Goal: Transaction & Acquisition: Purchase product/service

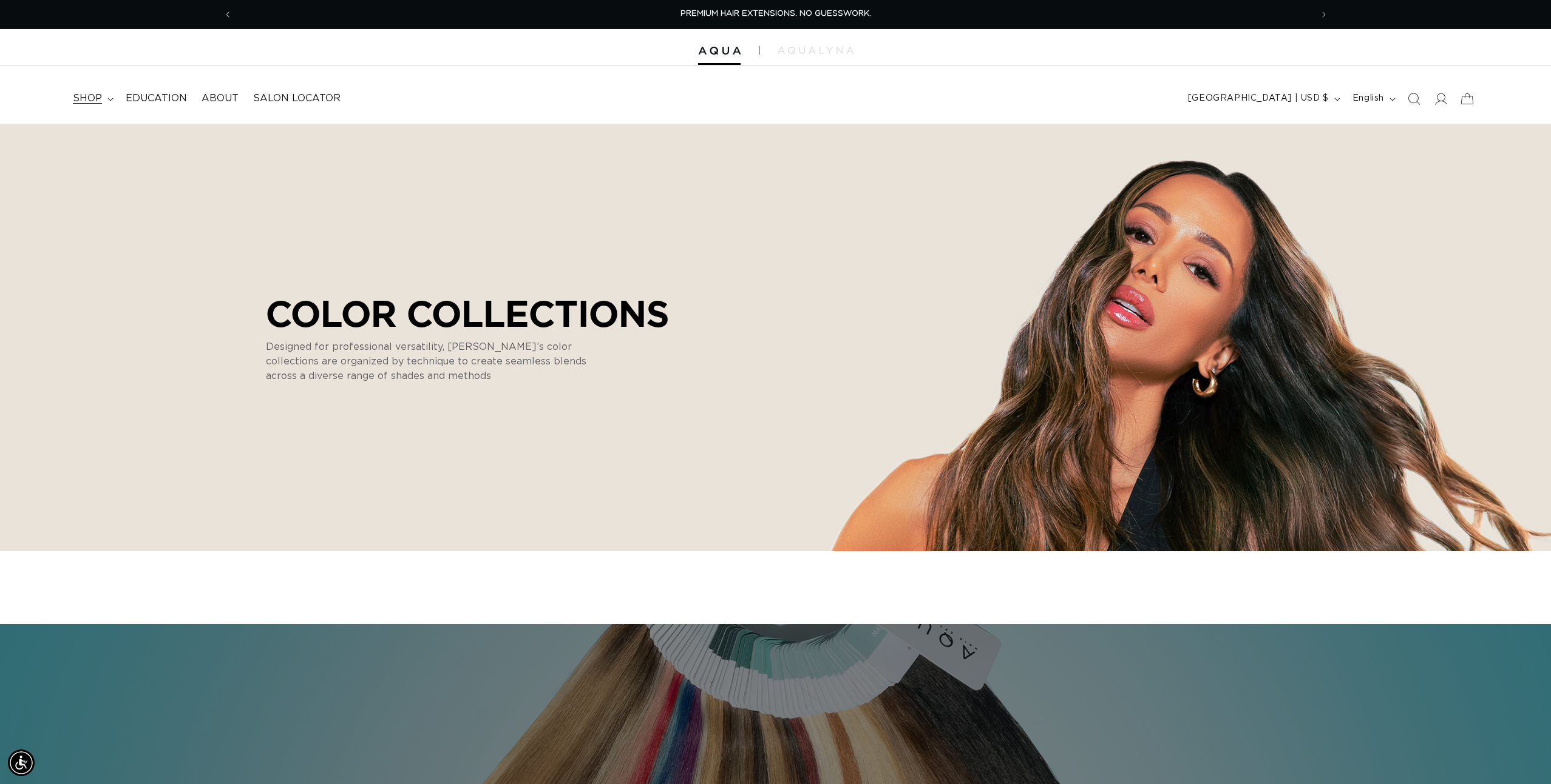
click at [104, 101] on summary "shop" at bounding box center [92, 99] width 53 height 27
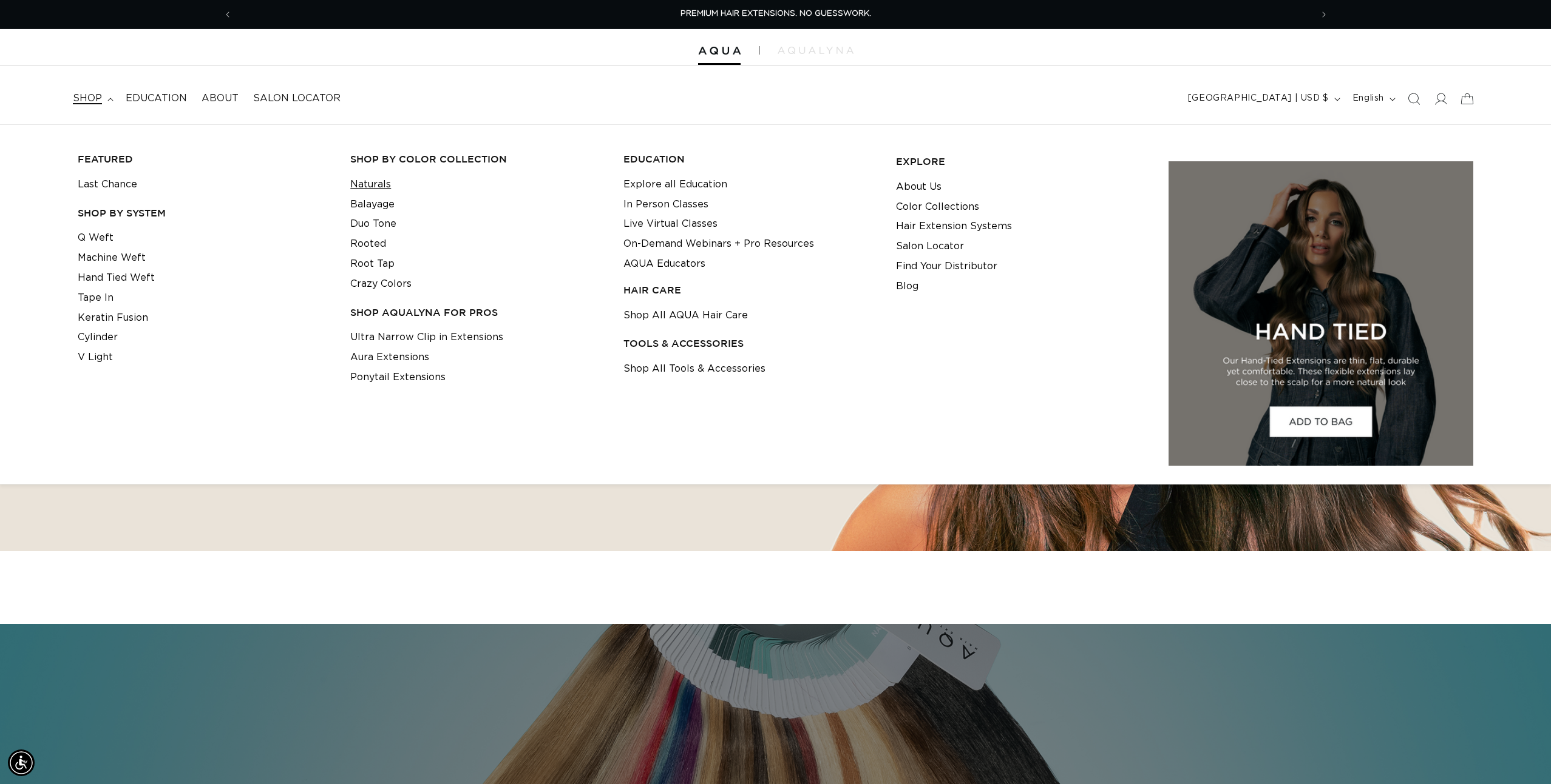
click at [375, 184] on link "Naturals" at bounding box center [371, 185] width 41 height 20
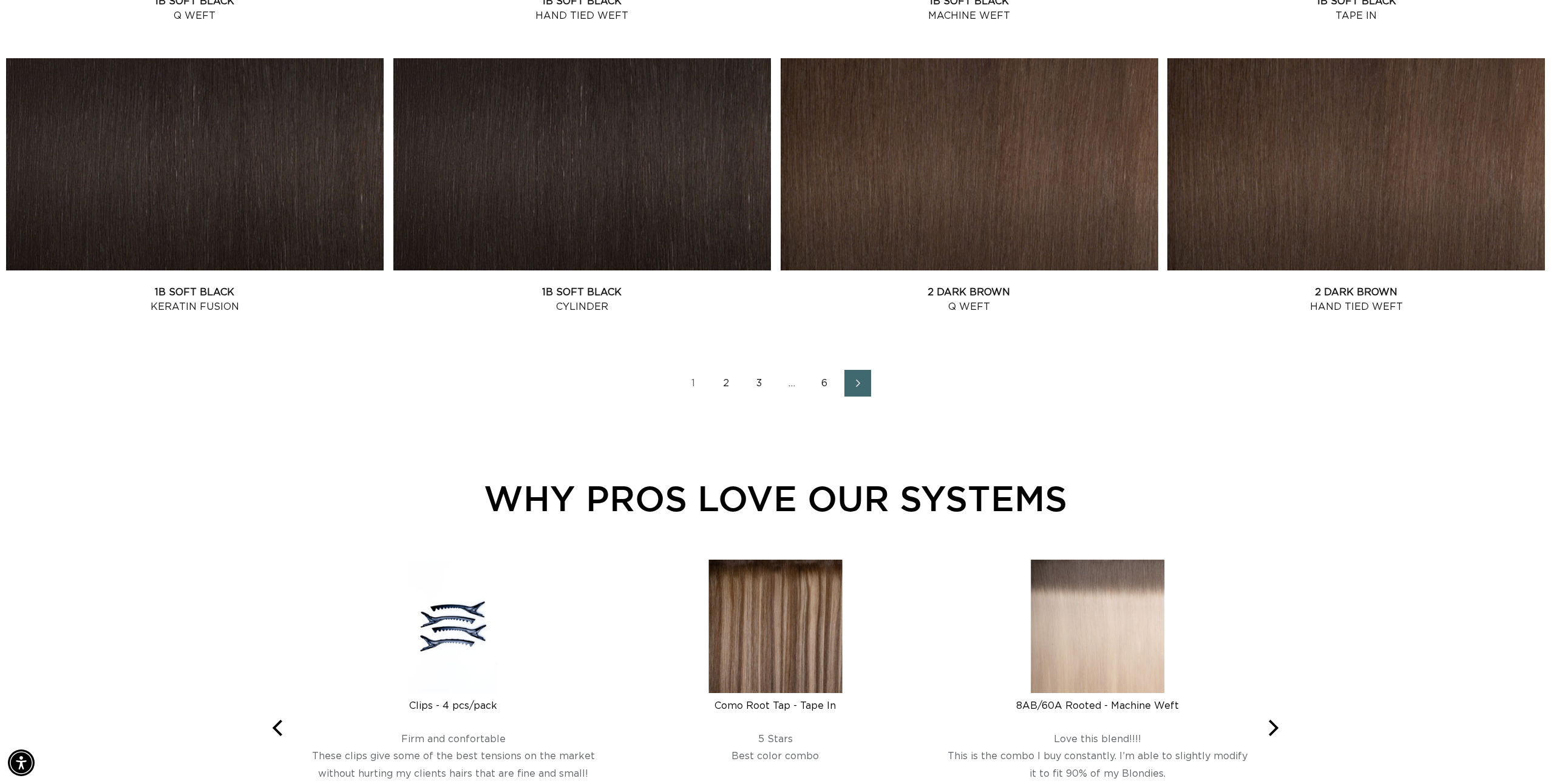
scroll to position [0, 1079]
click at [726, 383] on link "2" at bounding box center [726, 383] width 26 height 26
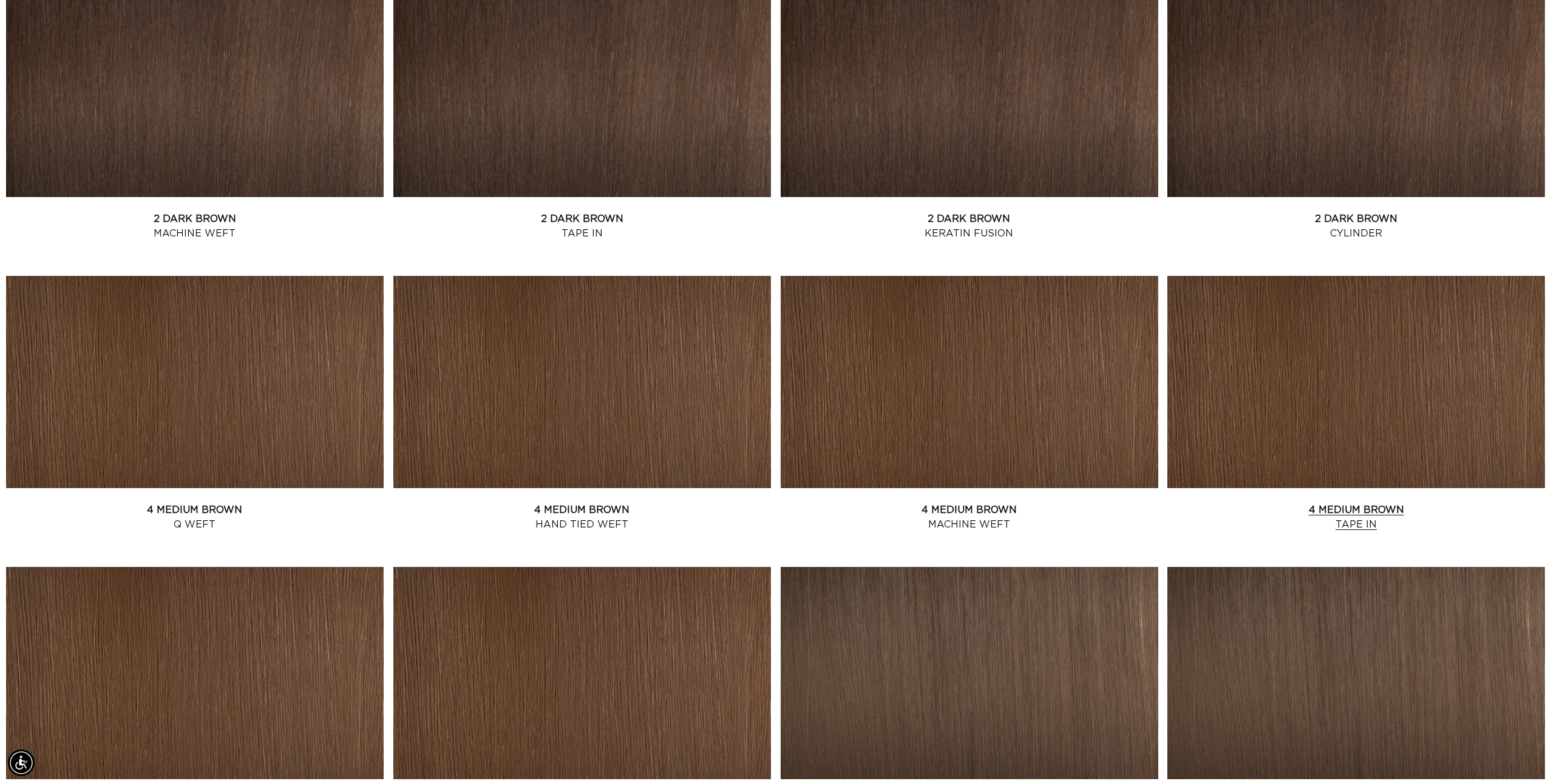
scroll to position [0, 2158]
click at [1280, 503] on link "4 Medium Brown Tape In" at bounding box center [1356, 517] width 377 height 29
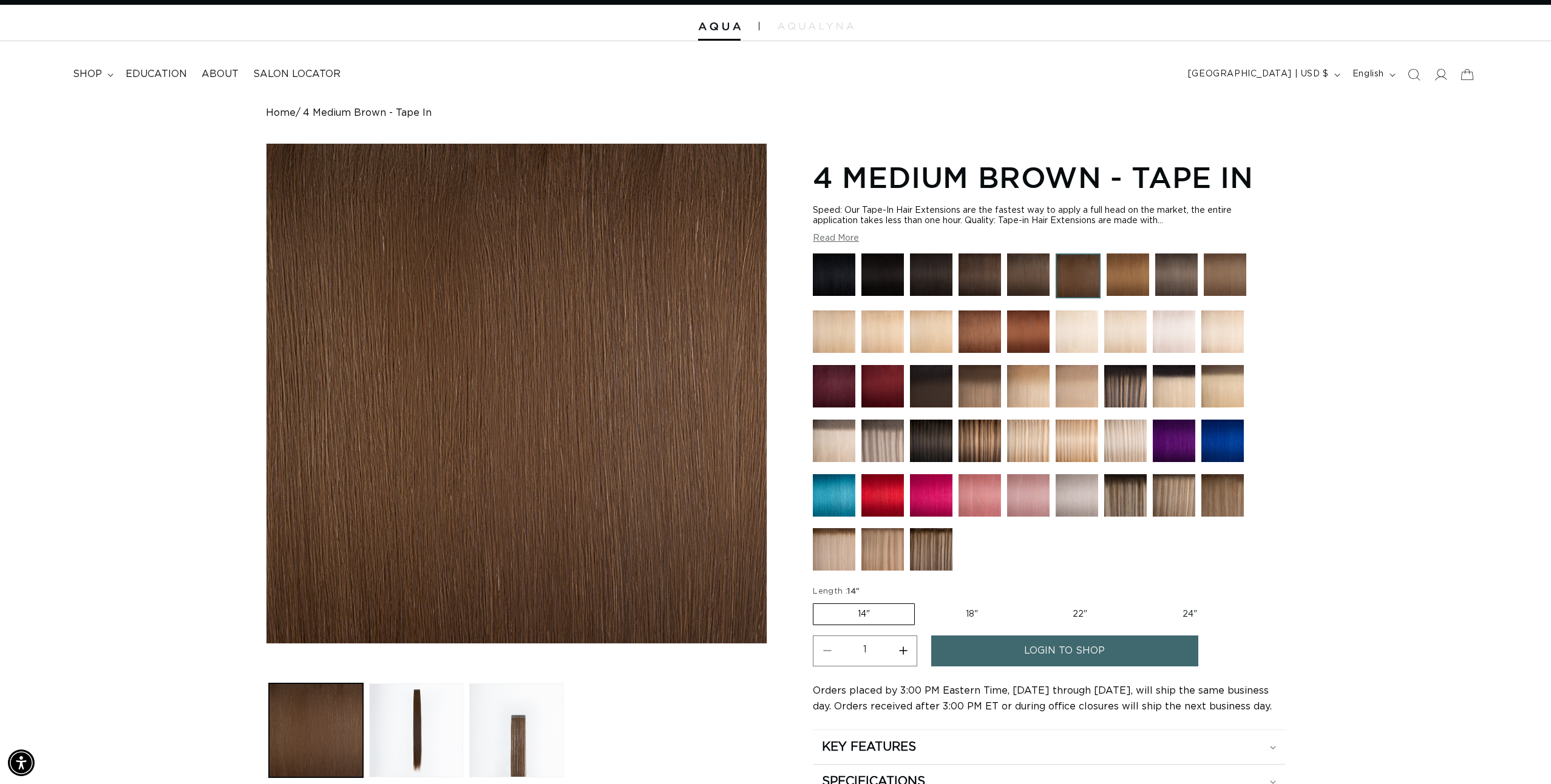
scroll to position [0, 1079]
